Goal: Task Accomplishment & Management: Use online tool/utility

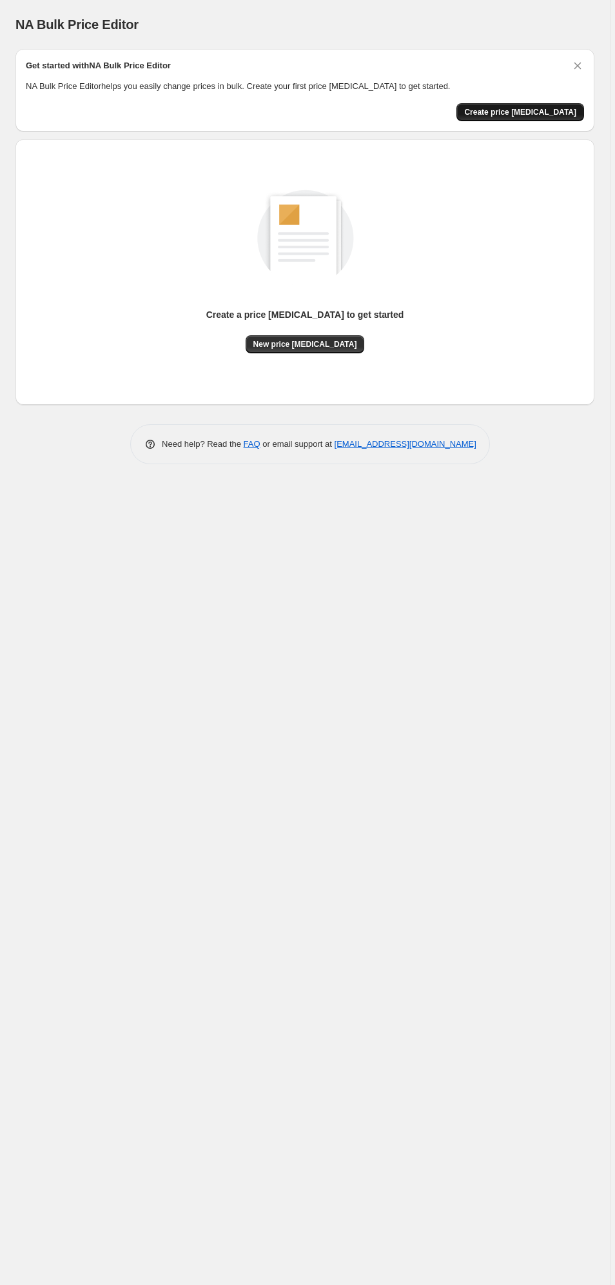
click at [520, 114] on span "Create price [MEDICAL_DATA]" at bounding box center [520, 112] width 112 height 10
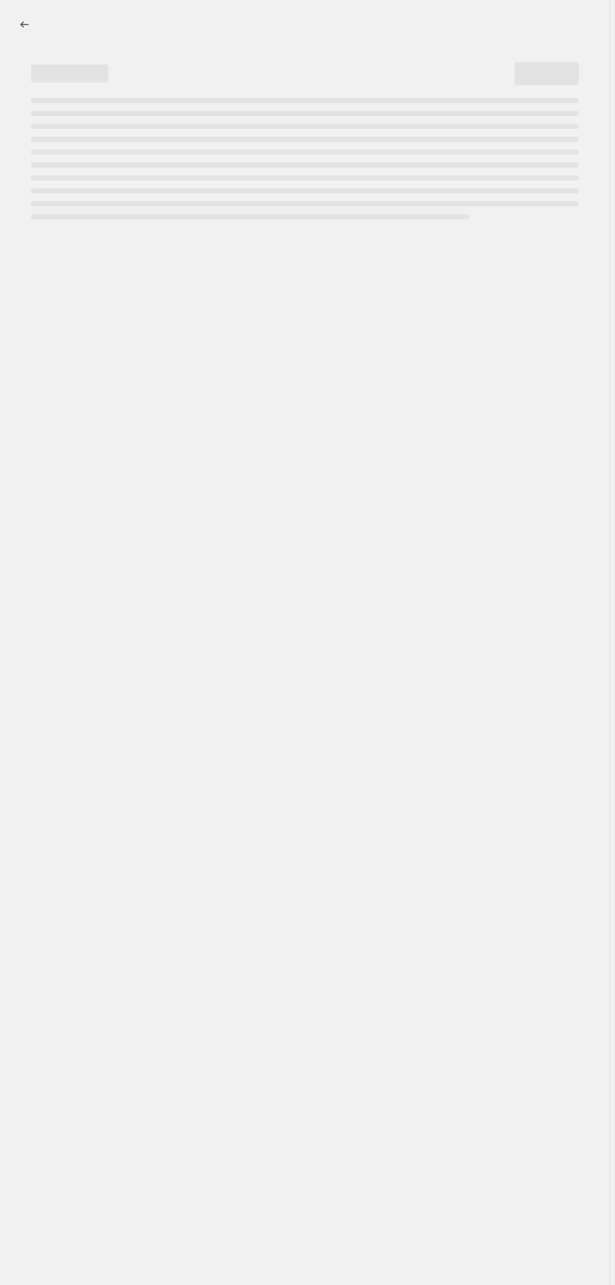
select select "percentage"
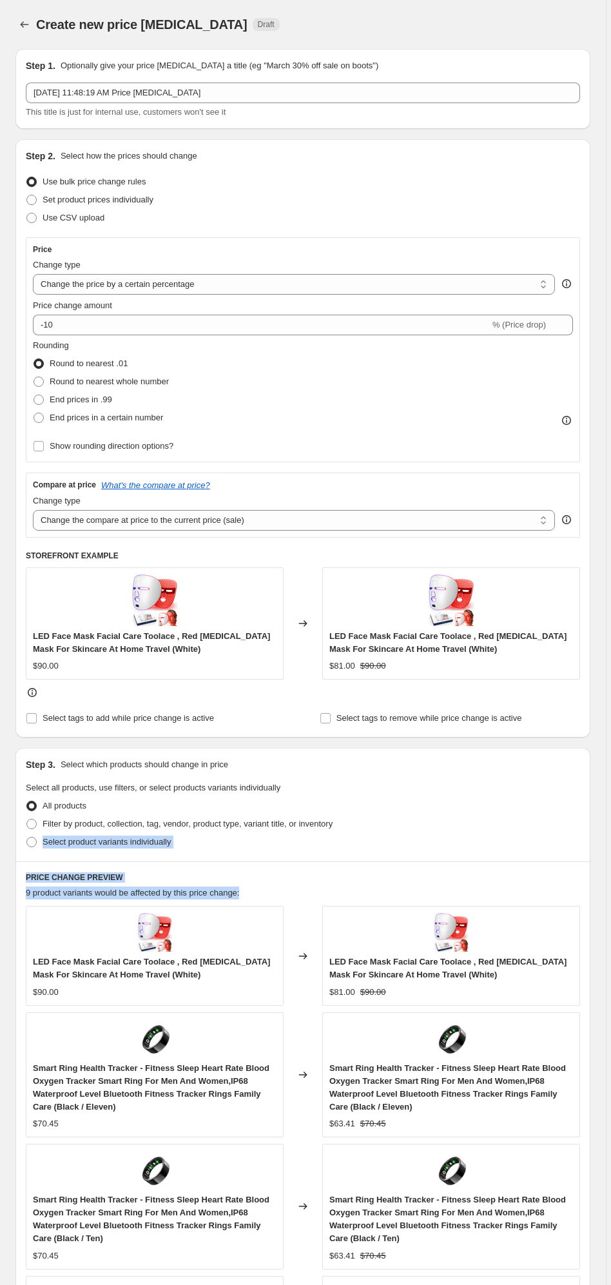
drag, startPoint x: 610, startPoint y: 901, endPoint x: 615, endPoint y: 819, distance: 82.7
click at [611, 819] on html "Home Settings Plans Skip to content Create new price [MEDICAL_DATA]. This page …" at bounding box center [305, 642] width 611 height 1285
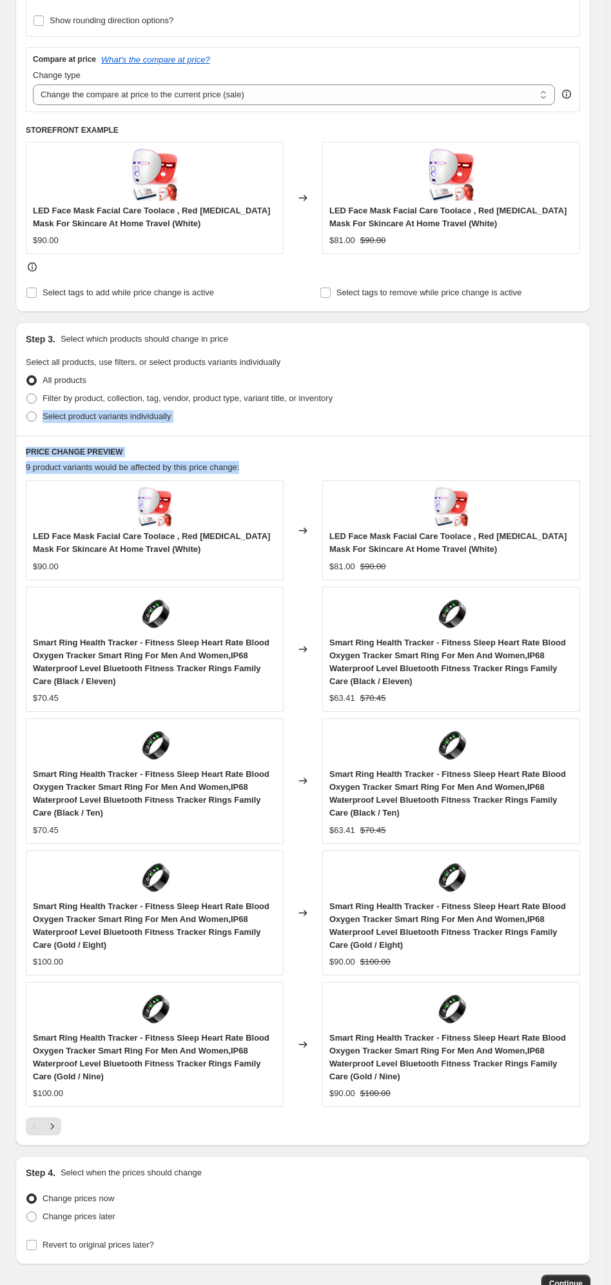
scroll to position [517, 0]
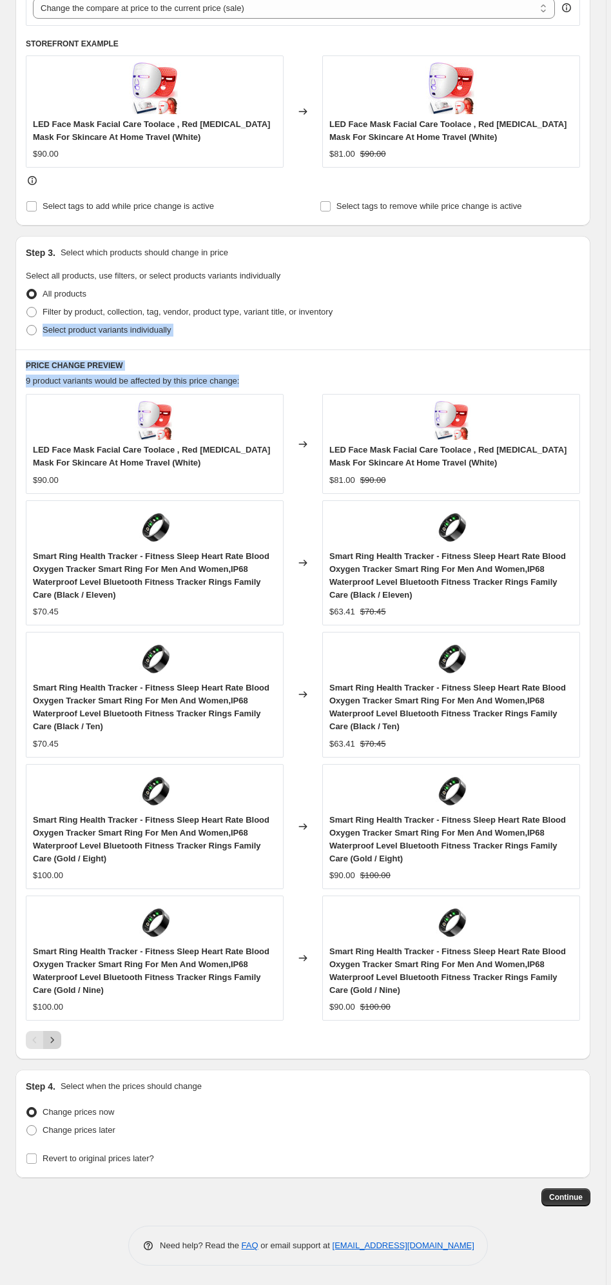
click at [49, 1038] on icon "Next" at bounding box center [52, 1040] width 13 height 13
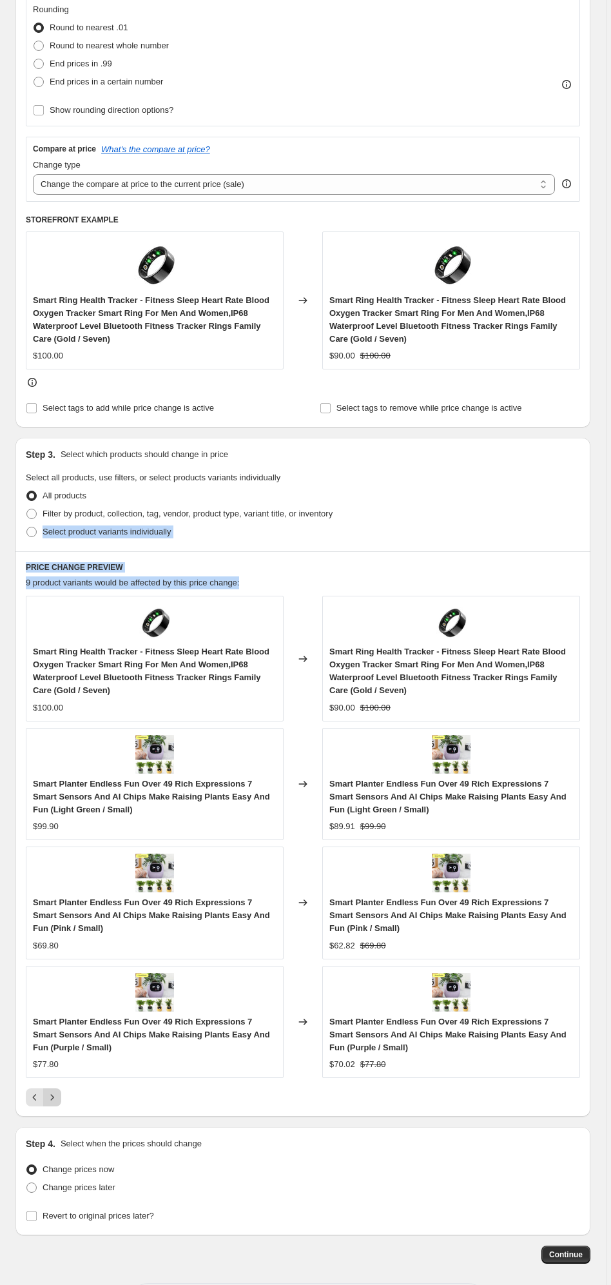
scroll to position [397, 0]
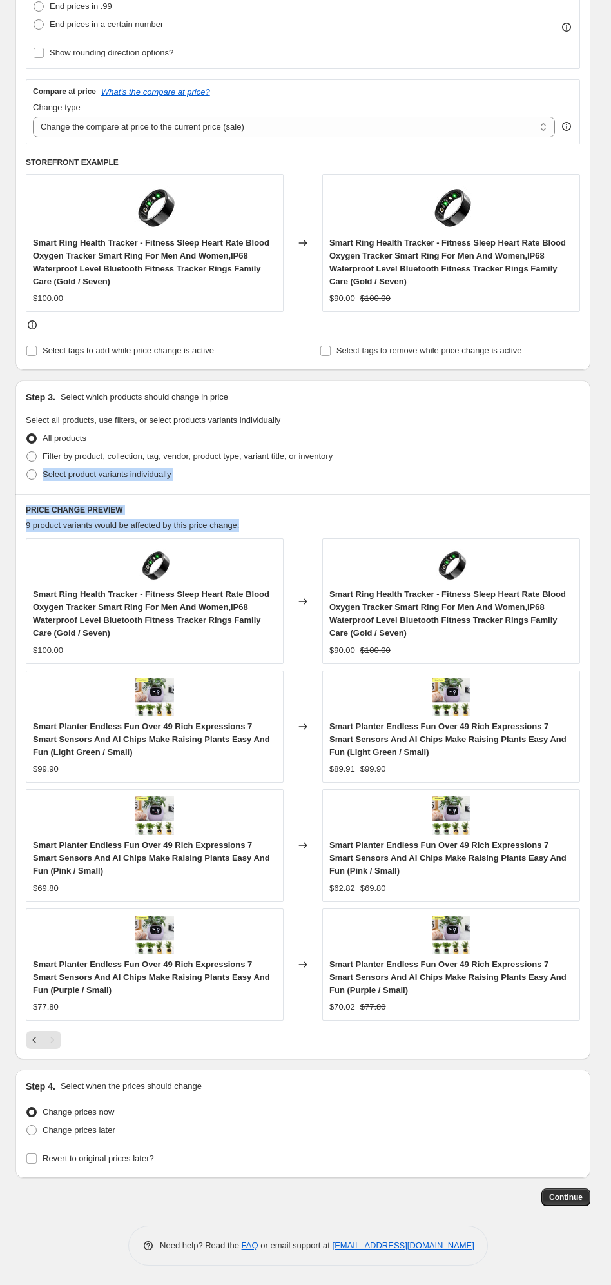
click at [119, 743] on span "Smart Planter Endless Fun Over 49 Rich Expressions 7 Smart Sensors And AI Chips…" at bounding box center [151, 739] width 237 height 35
click at [155, 685] on img at bounding box center [154, 697] width 39 height 39
click at [95, 462] on label "Filter by product, collection, tag, vendor, product type, variant title, or inv…" at bounding box center [179, 457] width 307 height 18
click at [27, 452] on input "Filter by product, collection, tag, vendor, product type, variant title, or inv…" at bounding box center [26, 452] width 1 height 1
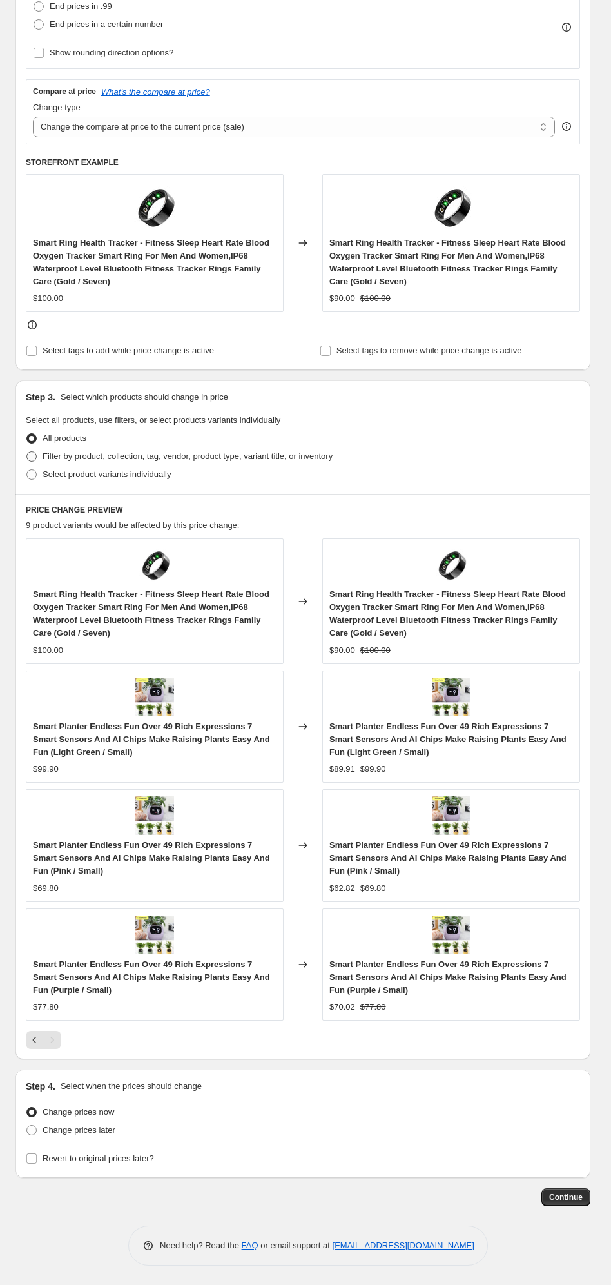
radio input "true"
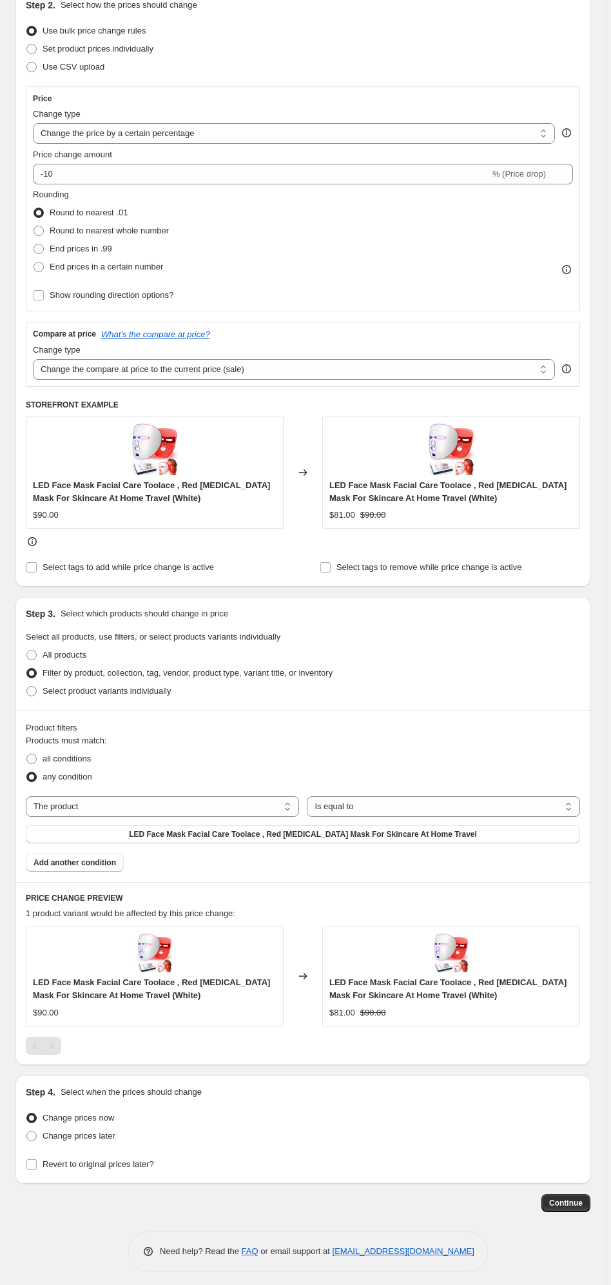
scroll to position [160, 0]
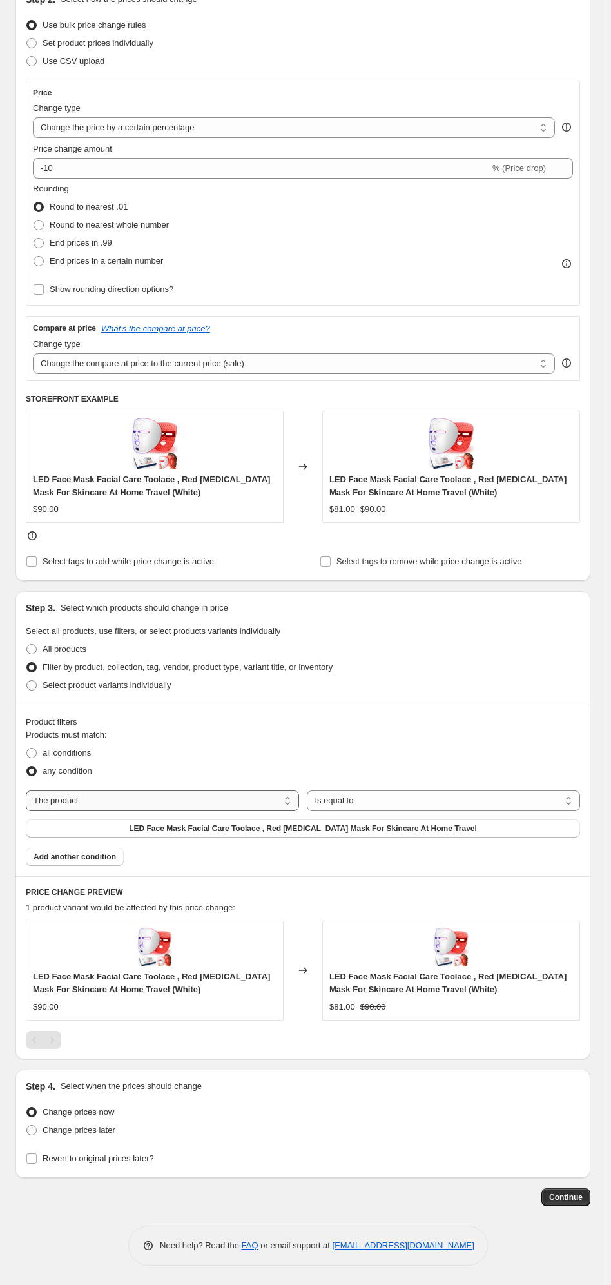
click at [285, 791] on select "The product The product's collection The product's tag The product's vendor The…" at bounding box center [162, 801] width 273 height 21
click at [264, 742] on fieldset "Products must match: all conditions any condition" at bounding box center [303, 755] width 555 height 52
click at [26, 677] on label "Select product variants individually" at bounding box center [98, 686] width 145 height 18
click at [26, 680] on input "Select product variants individually" at bounding box center [26, 680] width 1 height 1
radio input "true"
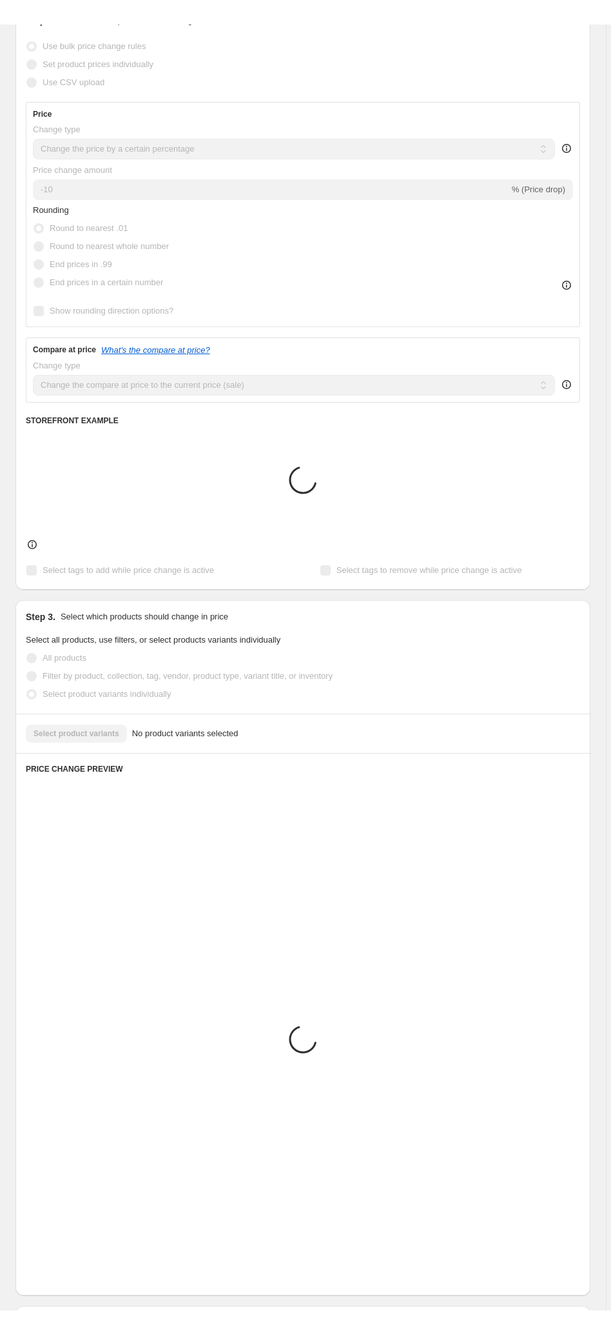
scroll to position [0, 0]
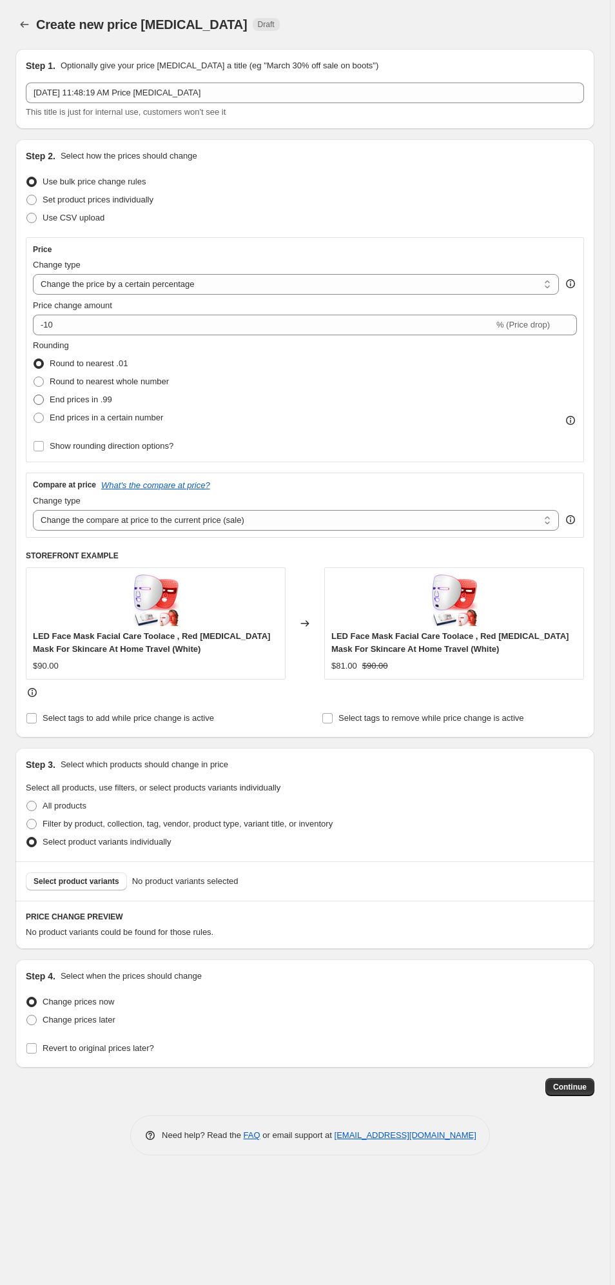
click at [76, 398] on span "End prices in .99" at bounding box center [81, 400] width 63 height 10
click at [34, 395] on input "End prices in .99" at bounding box center [34, 395] width 1 height 1
radio input "true"
click at [566, 1093] on span "Continue" at bounding box center [570, 1087] width 34 height 10
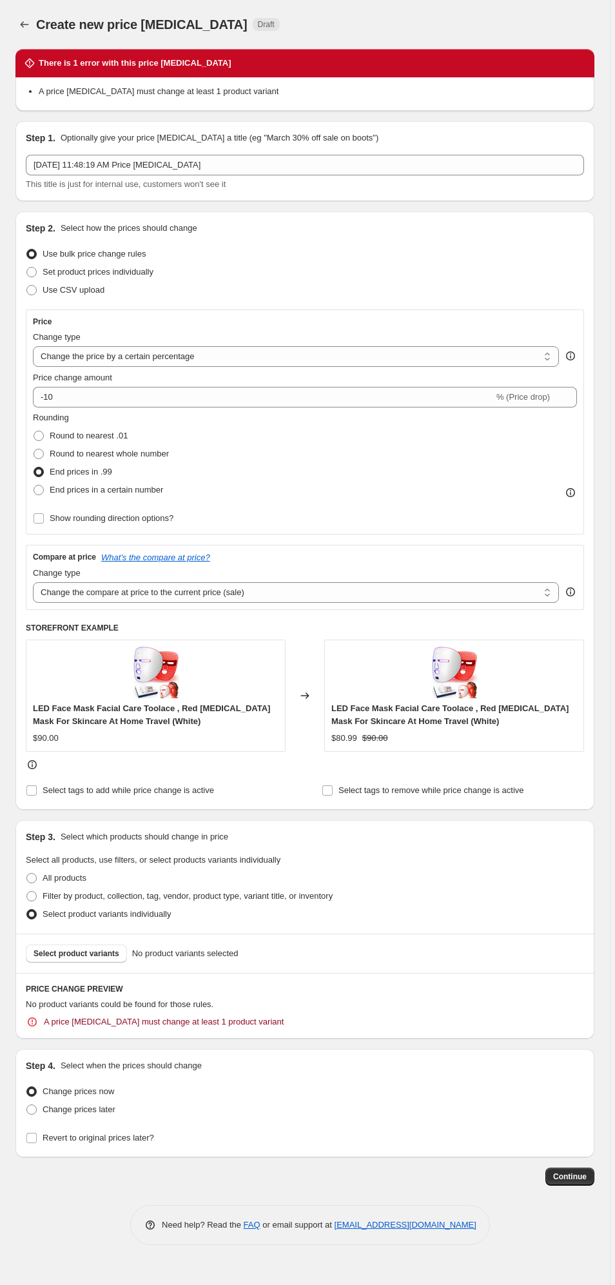
click at [575, 1200] on div "There is 1 error with this price [MEDICAL_DATA] A price [MEDICAL_DATA] must cha…" at bounding box center [304, 642] width 579 height 1207
click at [85, 957] on span "Select product variants" at bounding box center [77, 954] width 86 height 10
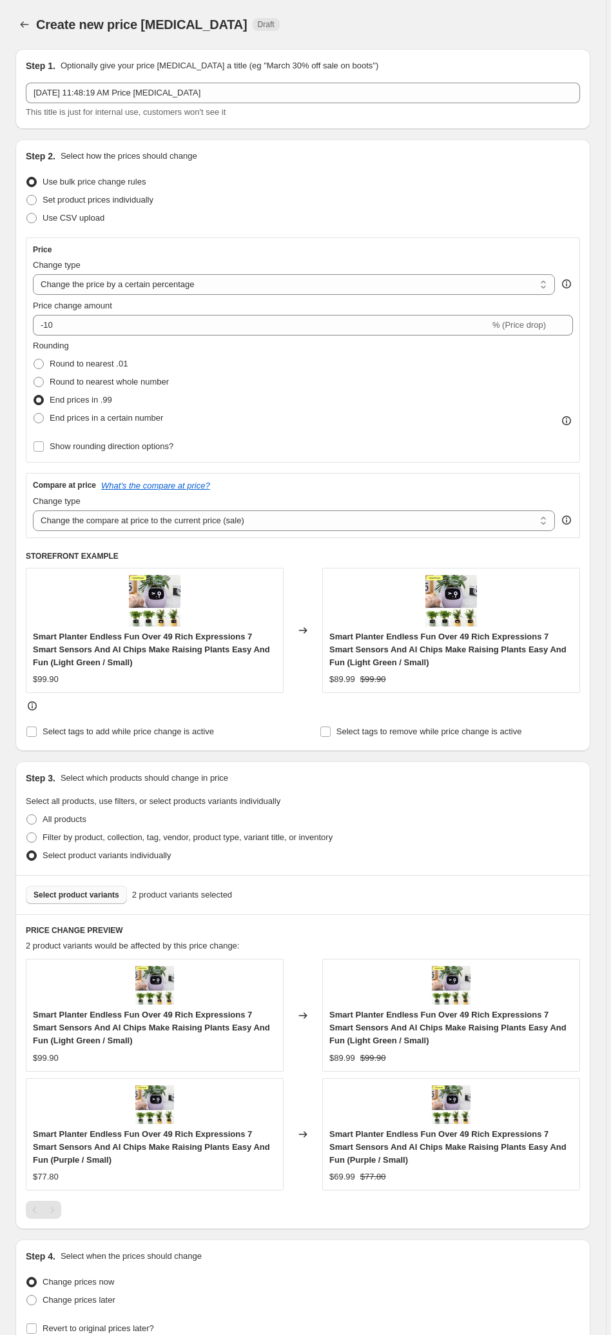
scroll to position [124, 0]
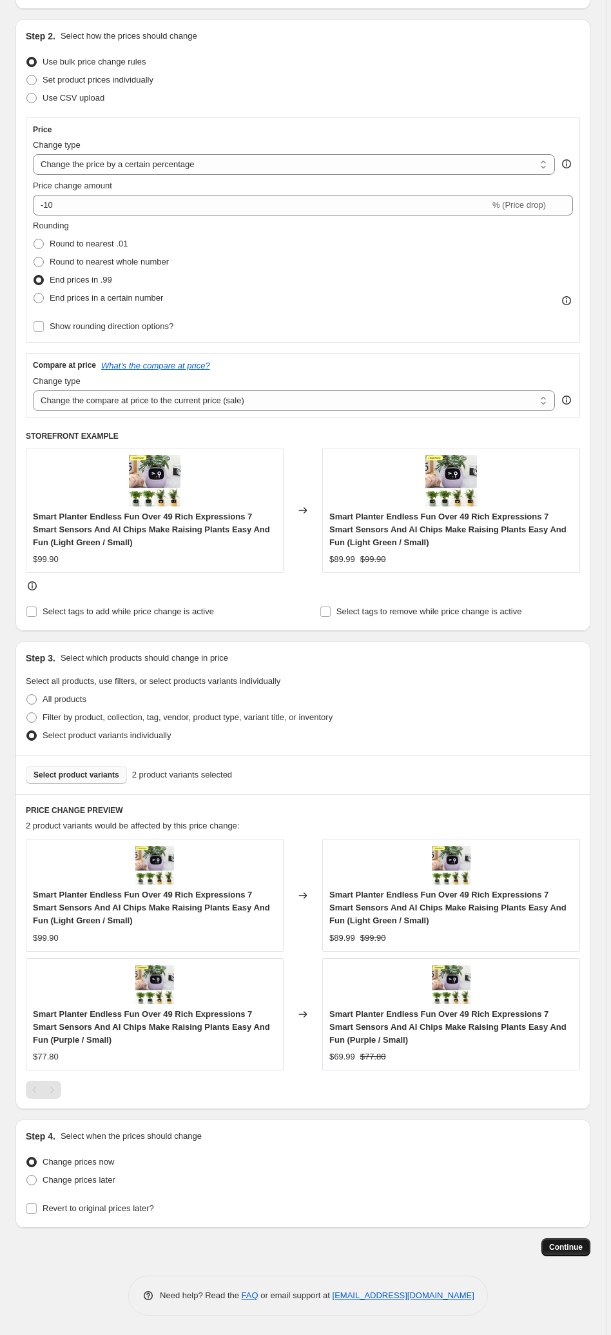
click at [566, 1242] on span "Continue" at bounding box center [567, 1247] width 34 height 10
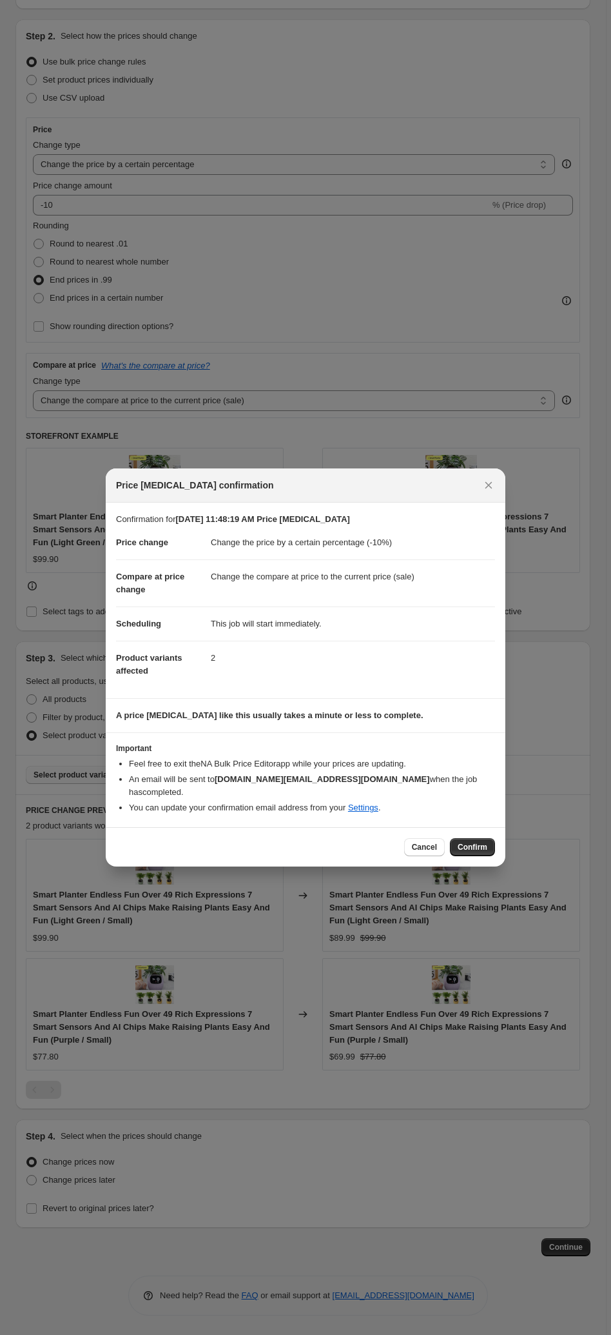
click at [471, 851] on div "Cancel Confirm" at bounding box center [306, 846] width 400 height 39
click at [473, 842] on span "Confirm" at bounding box center [473, 847] width 30 height 10
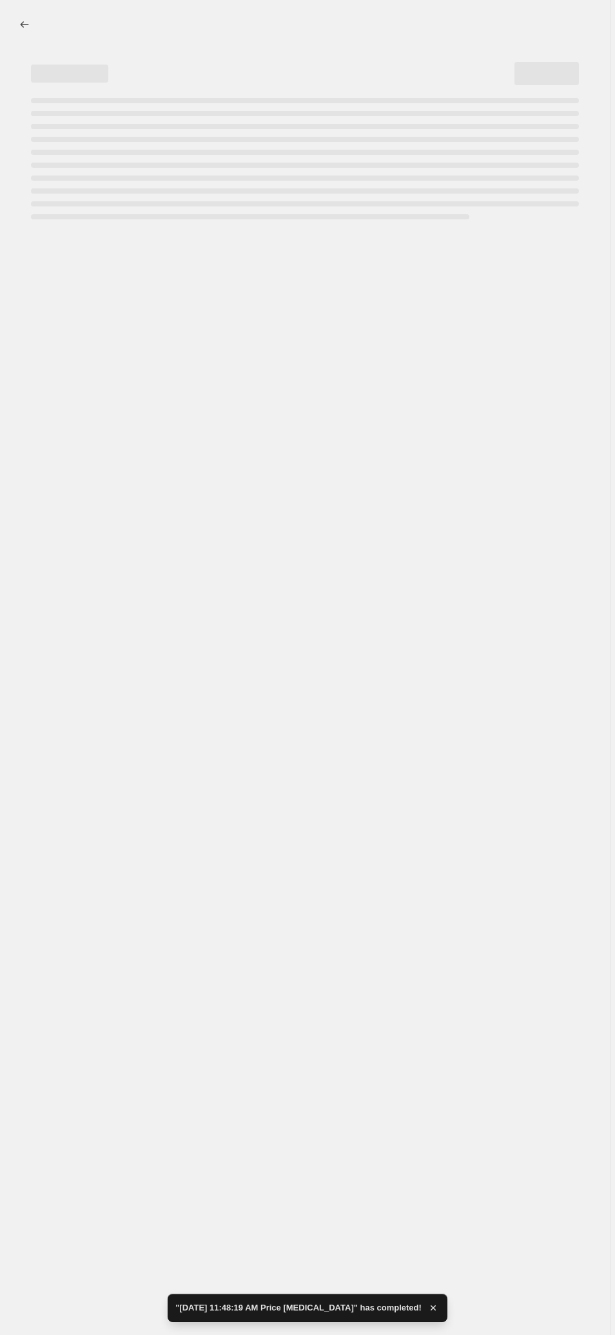
select select "percentage"
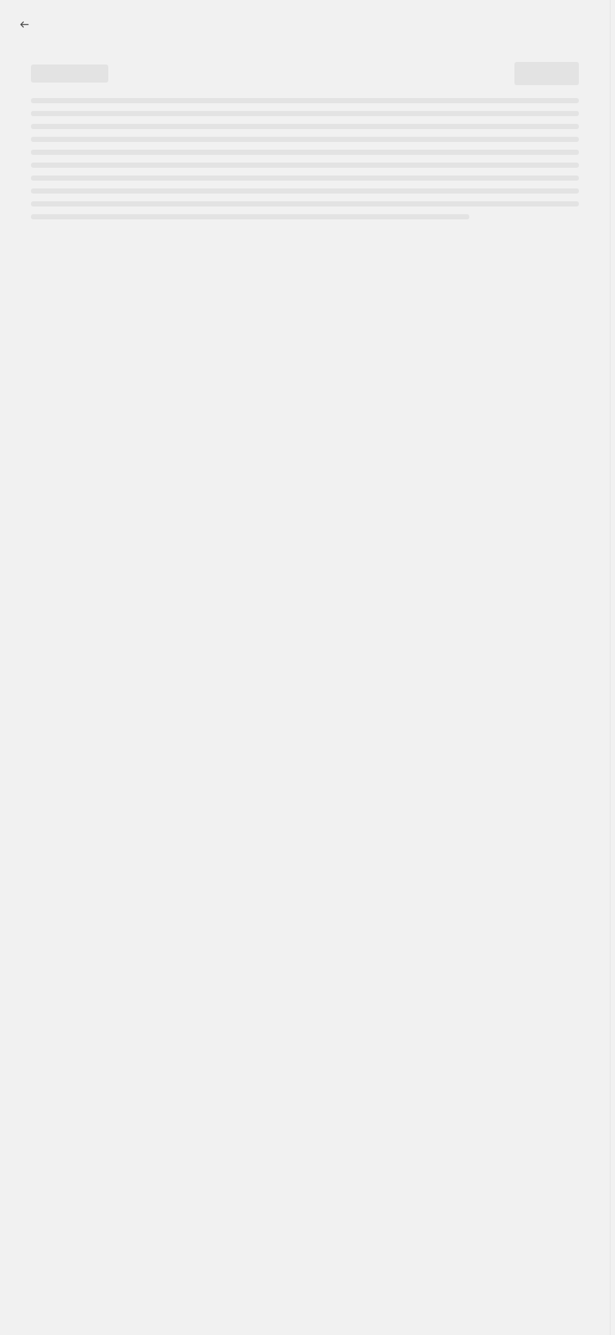
select select "percentage"
